Goal: Task Accomplishment & Management: Manage account settings

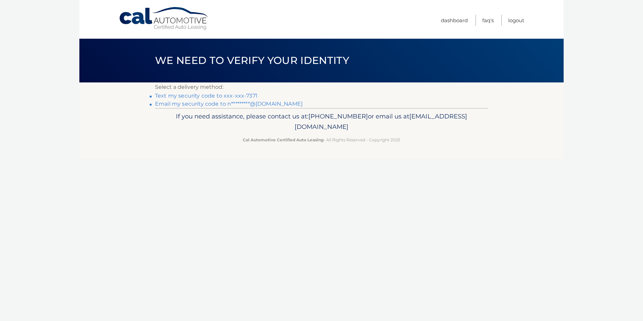
click at [227, 103] on link "Email my security code to n*********@[DOMAIN_NAME]" at bounding box center [229, 104] width 148 height 6
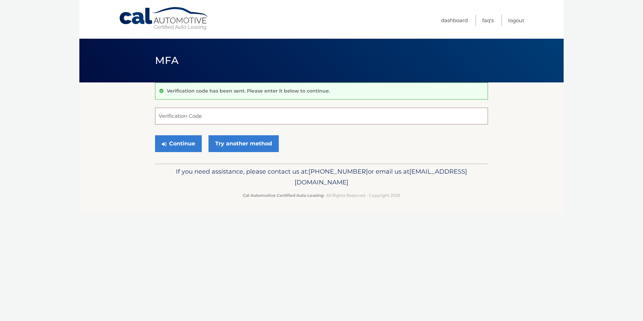
click at [184, 111] on input "Verification Code" at bounding box center [321, 116] width 333 height 17
type input "791424"
click at [175, 143] on button "Continue" at bounding box center [178, 143] width 47 height 17
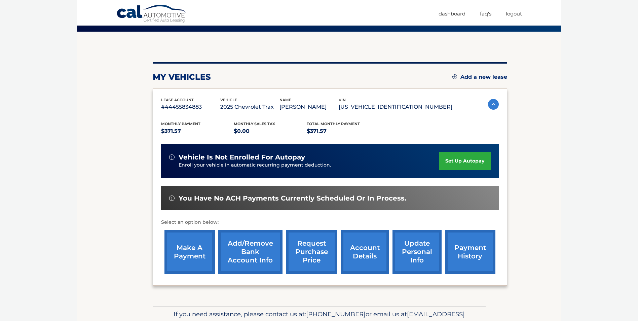
scroll to position [87, 0]
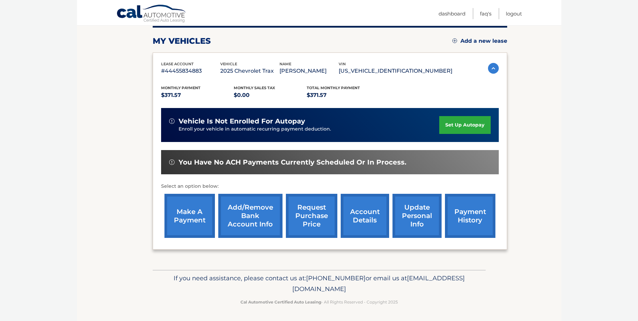
click at [197, 207] on link "make a payment" at bounding box center [189, 216] width 50 height 44
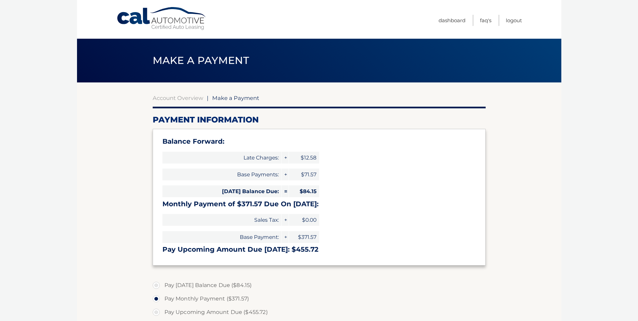
select select "M2I1ZTI1ODAtMzdhNS00YjE1LTk1N2UtNjc4MmUzYWM2NGEw"
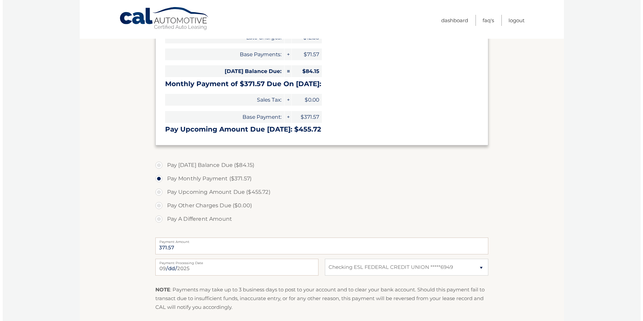
scroll to position [134, 0]
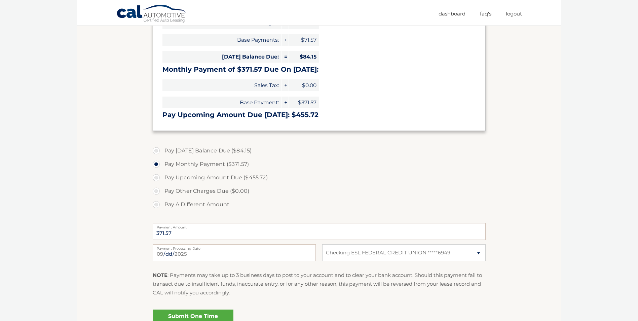
click at [209, 151] on label "Pay Today's Balance Due ($84.15)" at bounding box center [319, 150] width 333 height 13
click at [162, 151] on input "Pay Today's Balance Due ($84.15)" at bounding box center [158, 149] width 7 height 11
radio input "true"
type input "84.15"
click at [206, 315] on link "Submit One Time Payment" at bounding box center [193, 320] width 81 height 22
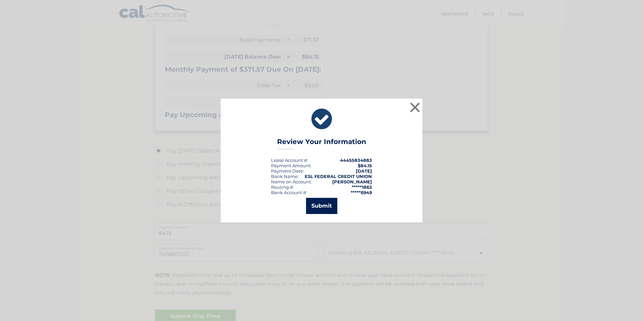
click at [325, 207] on button "Submit" at bounding box center [321, 206] width 31 height 16
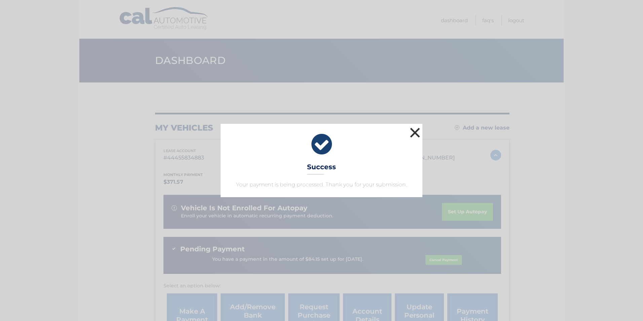
click at [417, 128] on button "×" at bounding box center [414, 132] width 13 height 13
